Goal: Check status: Check status

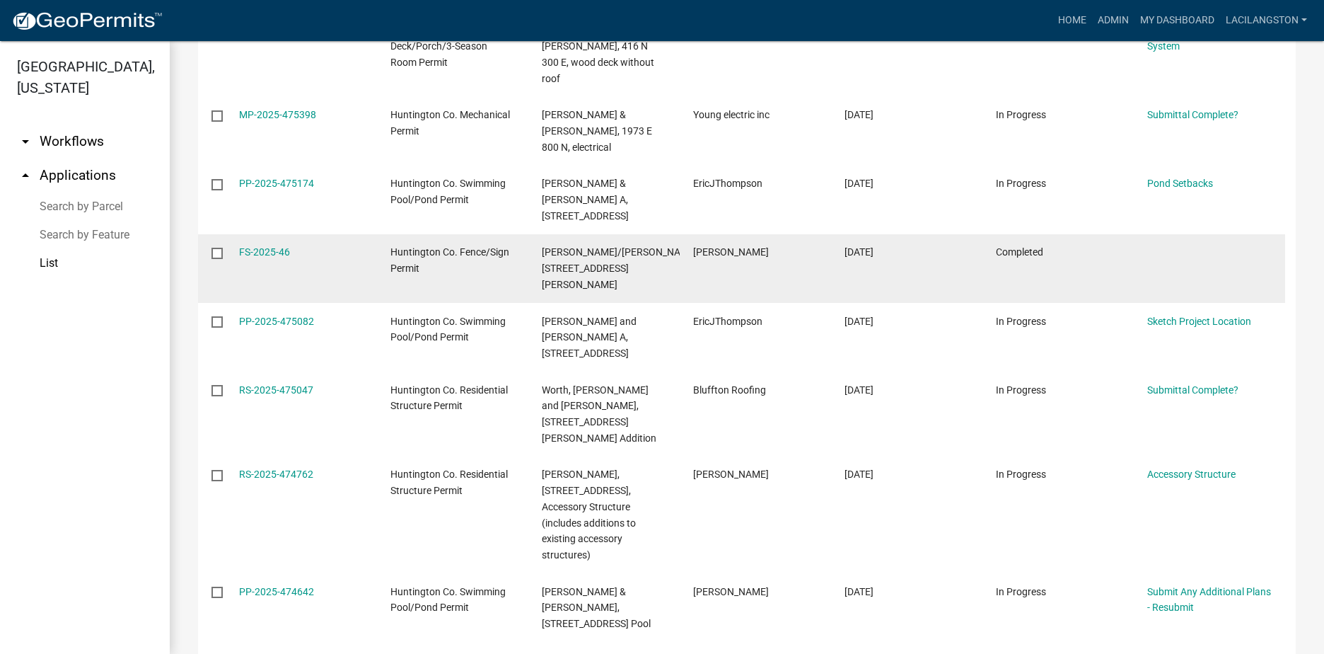
scroll to position [354, 0]
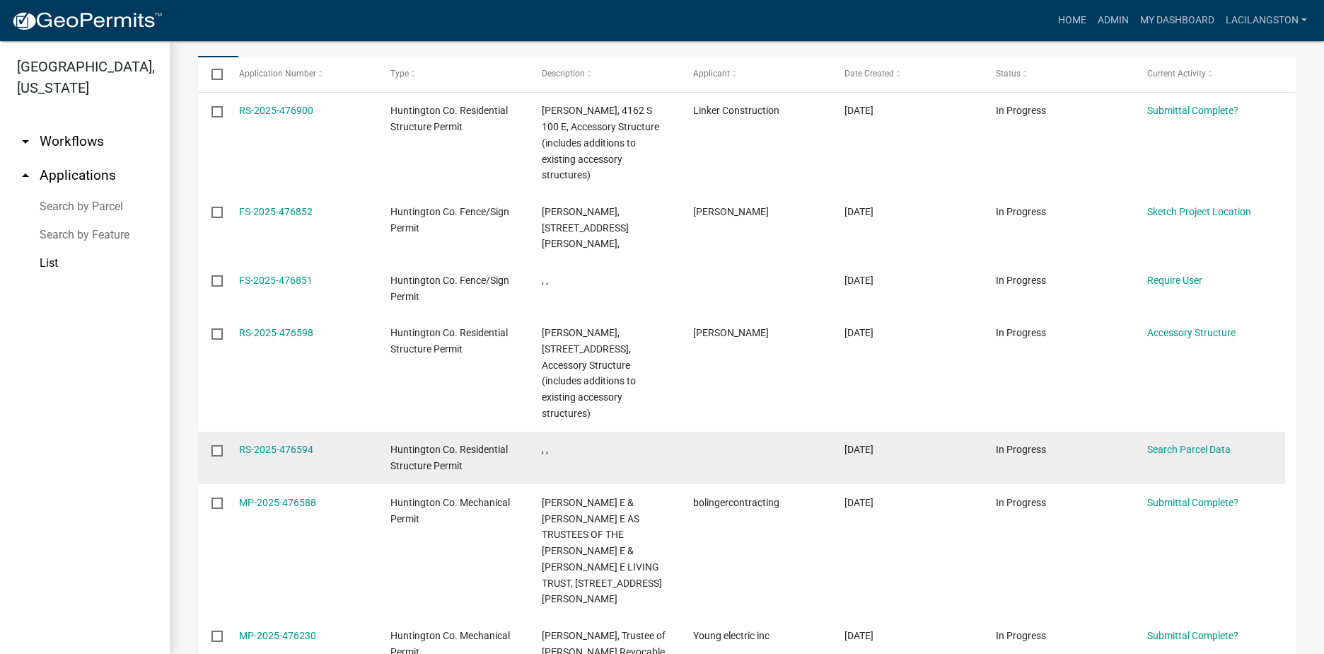
scroll to position [244, 0]
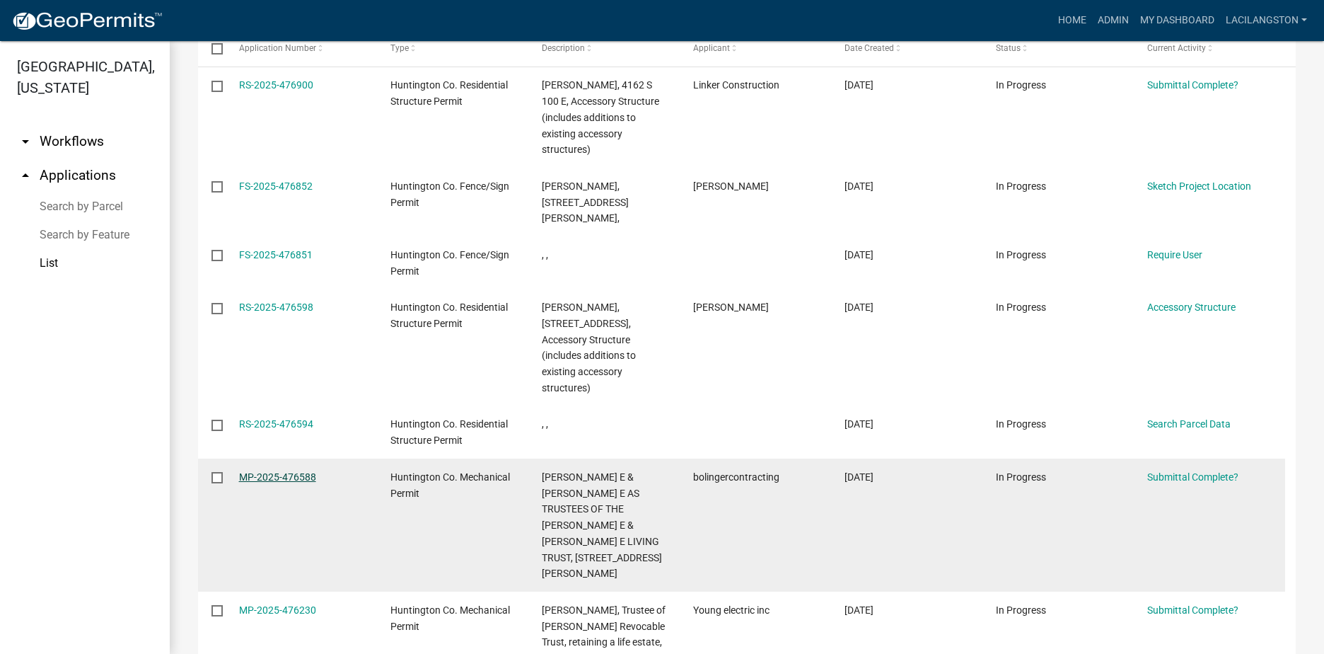
click at [297, 471] on link "MP-2025-476588" at bounding box center [277, 476] width 77 height 11
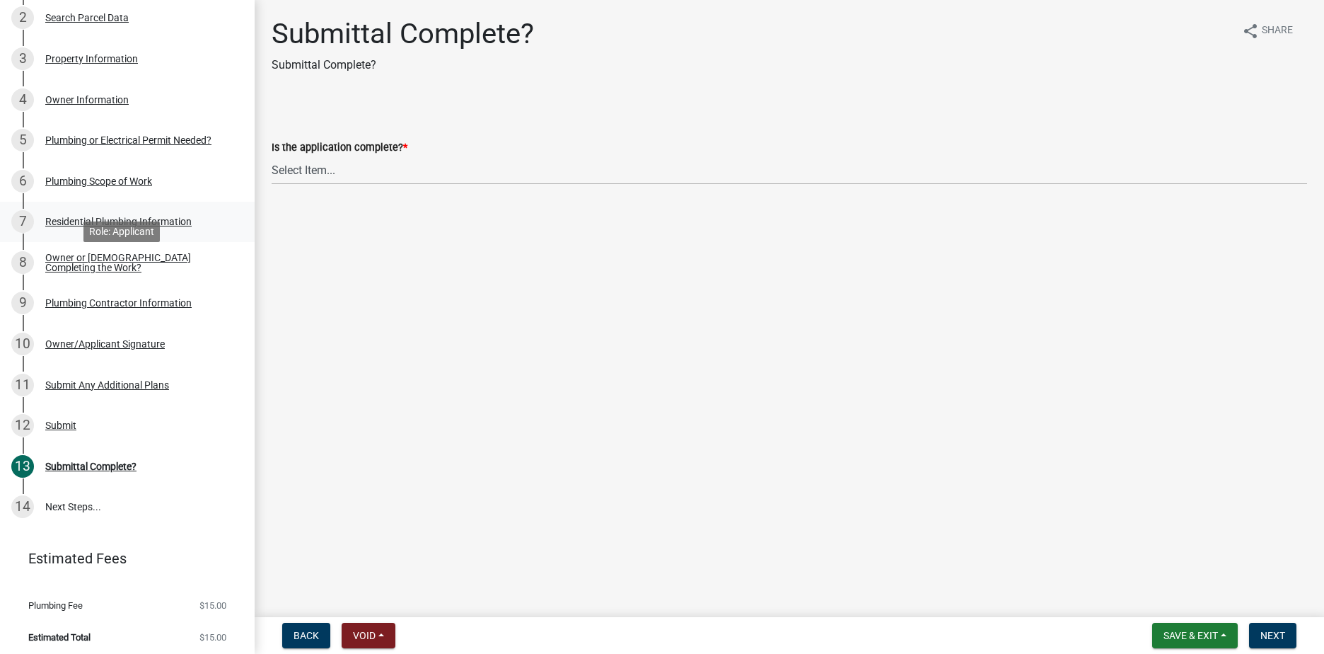
scroll to position [234, 0]
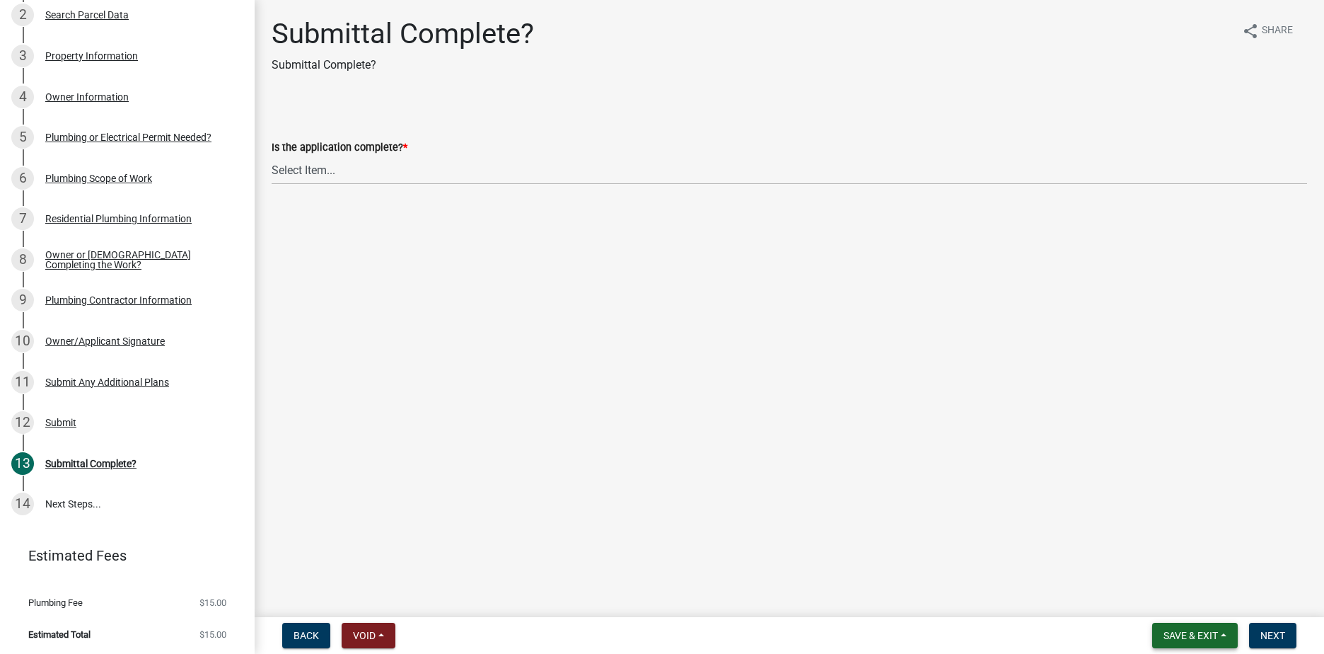
click at [1196, 634] on span "Save & Exit" at bounding box center [1190, 634] width 54 height 11
click at [1164, 601] on button "Save & Exit" at bounding box center [1181, 598] width 113 height 34
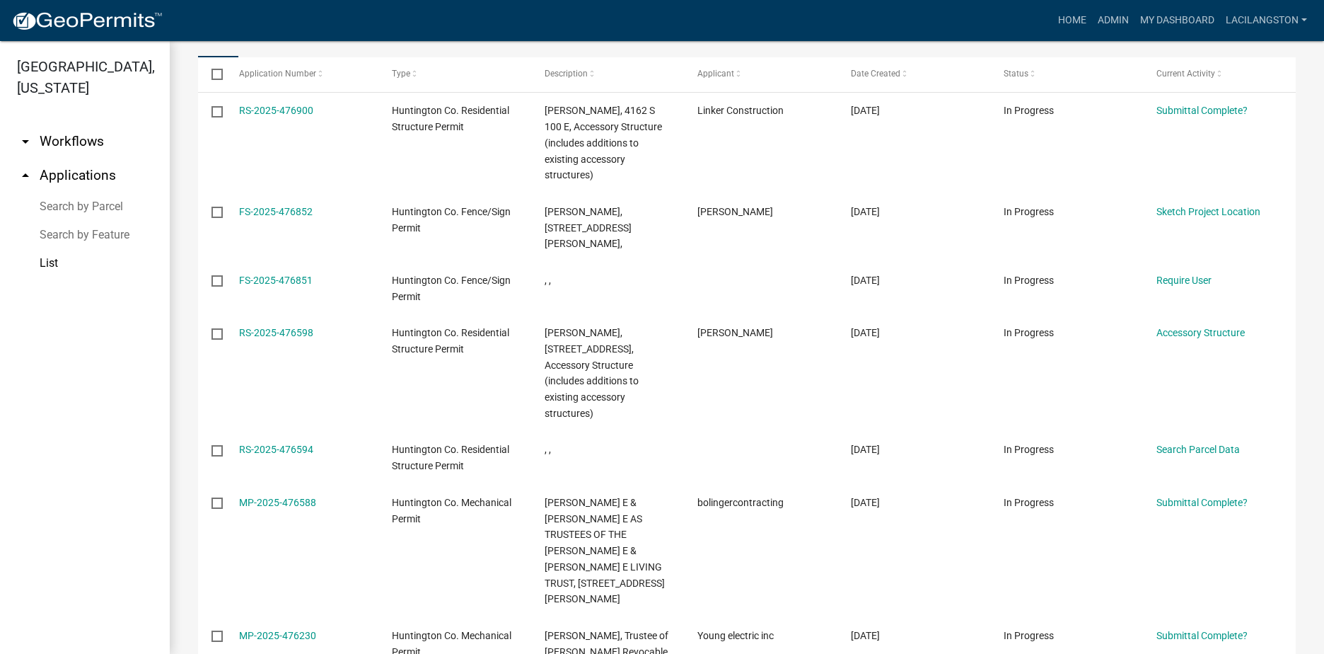
scroll to position [212, 0]
